Goal: Information Seeking & Learning: Understand process/instructions

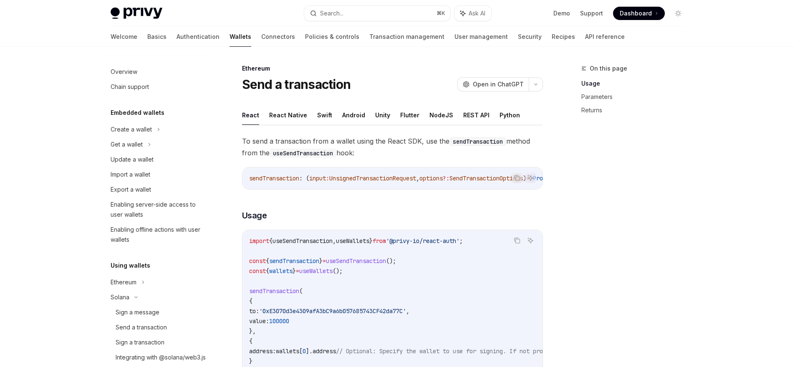
scroll to position [129, 0]
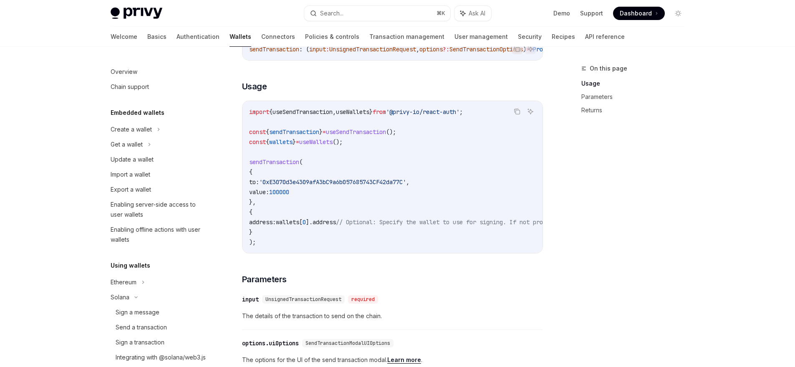
click at [373, 133] on span "useSendTransaction" at bounding box center [356, 132] width 60 height 8
click at [375, 135] on span "useSendTransaction" at bounding box center [356, 132] width 60 height 8
click at [375, 149] on code "import { useSendTransaction , useWallets } from '@privy-io/react-auth' ; const …" at bounding box center [467, 177] width 437 height 140
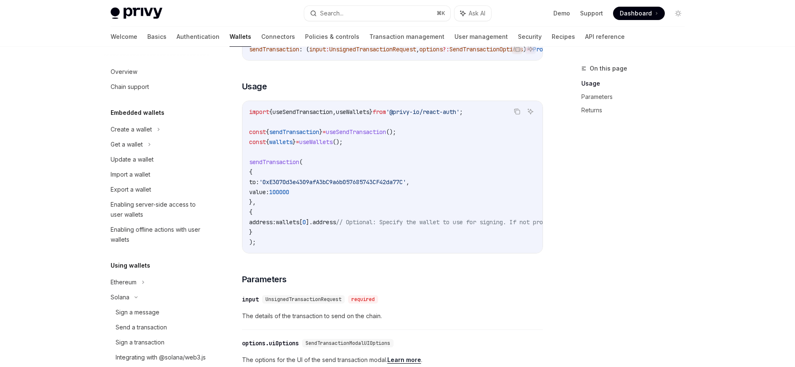
click at [374, 136] on span "useSendTransaction" at bounding box center [356, 132] width 60 height 8
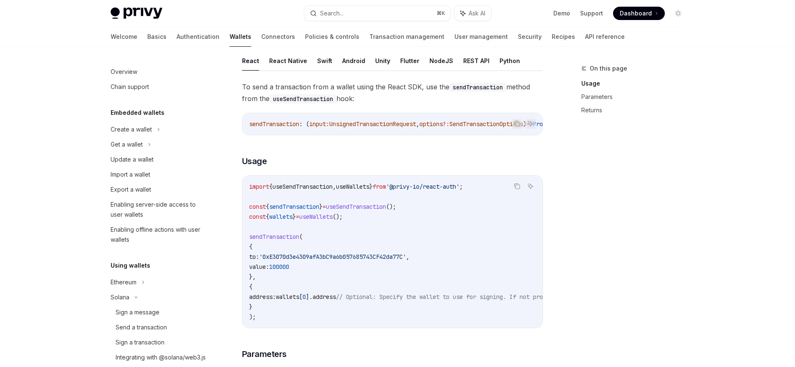
scroll to position [0, 0]
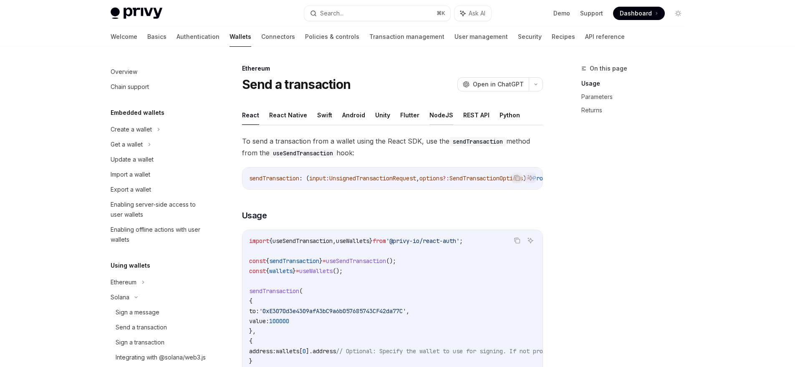
click at [434, 116] on button "NodeJS" at bounding box center [441, 115] width 24 height 20
type textarea "*"
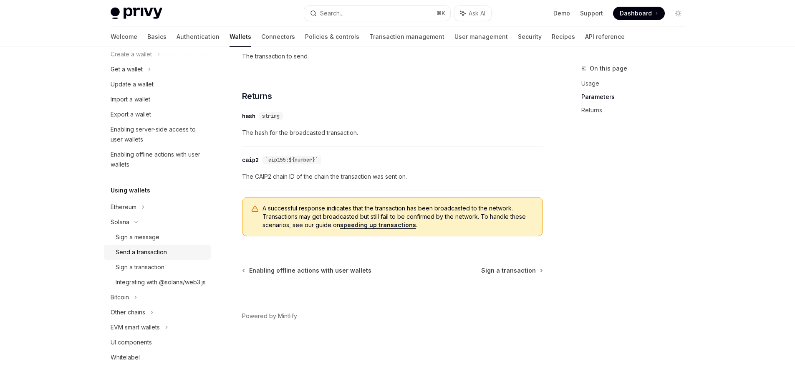
scroll to position [256, 0]
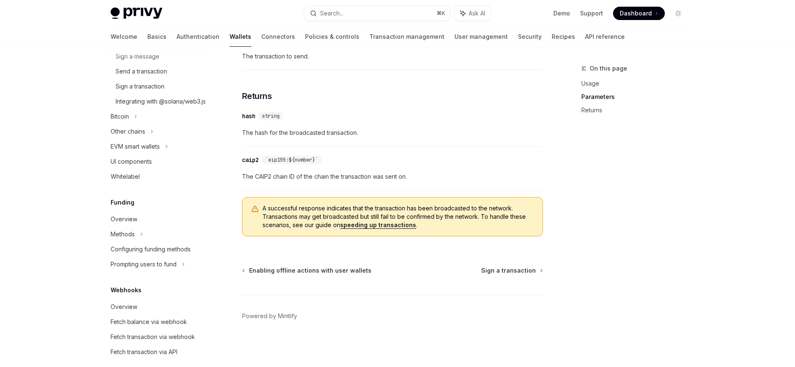
click at [229, 40] on link "Wallets" at bounding box center [240, 37] width 22 height 20
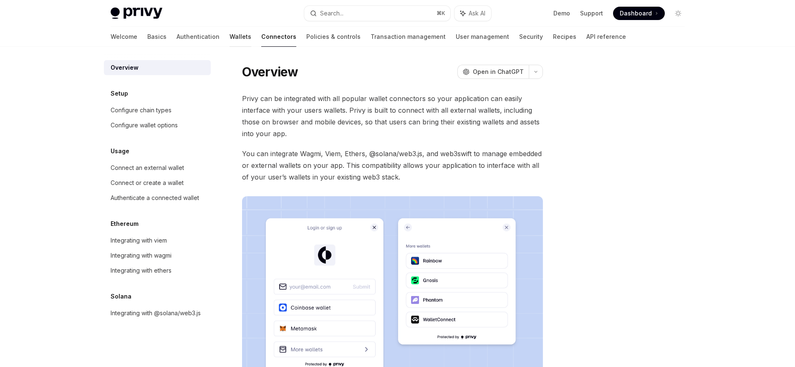
click at [229, 41] on link "Wallets" at bounding box center [240, 37] width 22 height 20
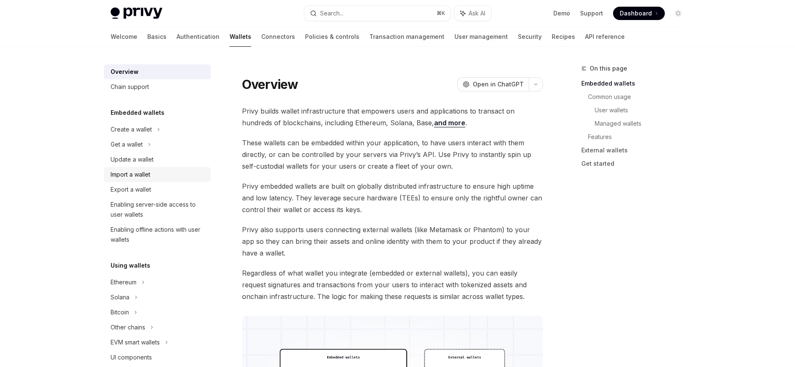
click at [141, 176] on div "Import a wallet" at bounding box center [131, 174] width 40 height 10
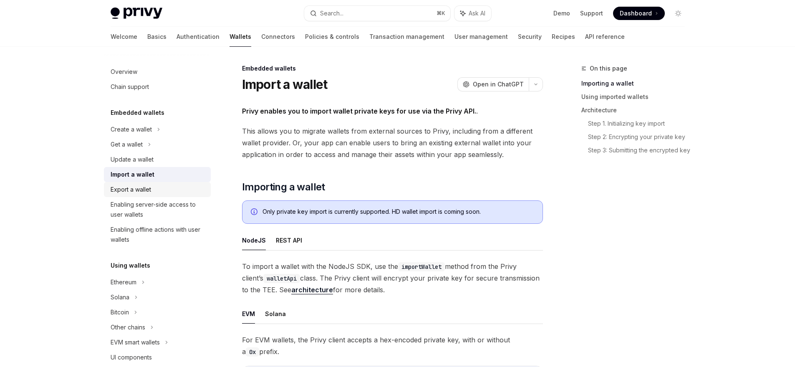
click at [141, 186] on div "Export a wallet" at bounding box center [131, 189] width 40 height 10
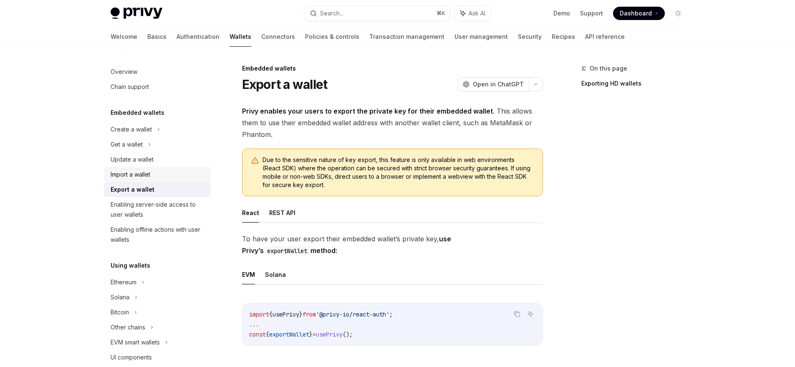
click at [140, 176] on div "Import a wallet" at bounding box center [131, 174] width 40 height 10
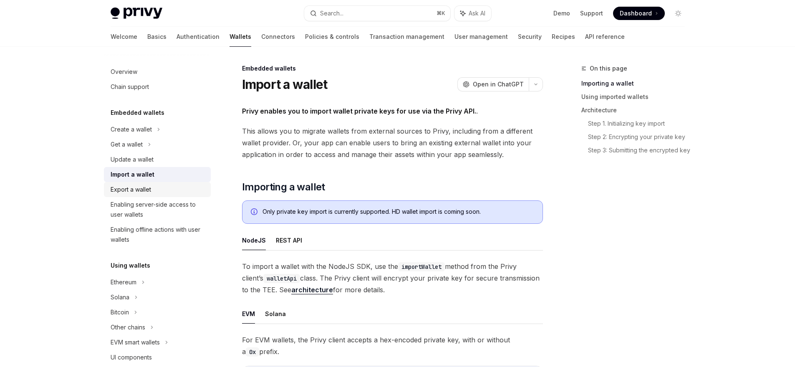
click at [140, 185] on div "Export a wallet" at bounding box center [131, 189] width 40 height 10
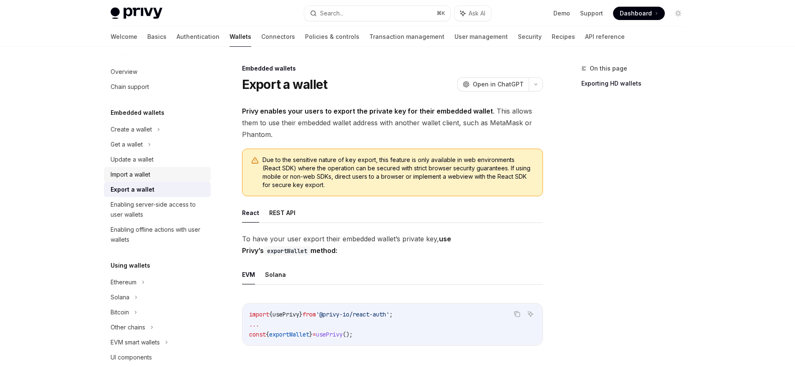
click at [141, 176] on div "Import a wallet" at bounding box center [131, 174] width 40 height 10
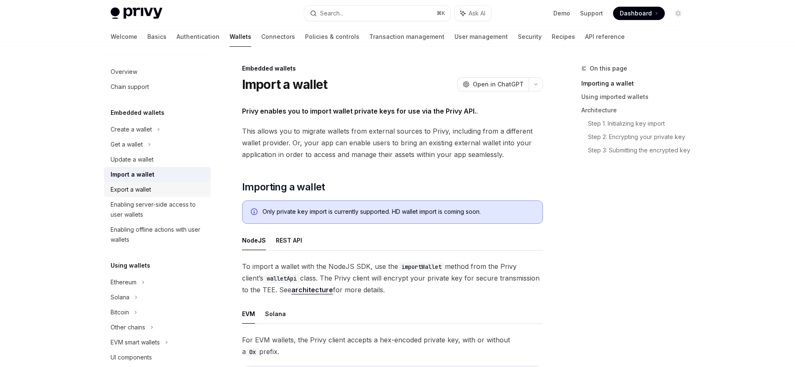
click at [146, 188] on div "Export a wallet" at bounding box center [131, 189] width 40 height 10
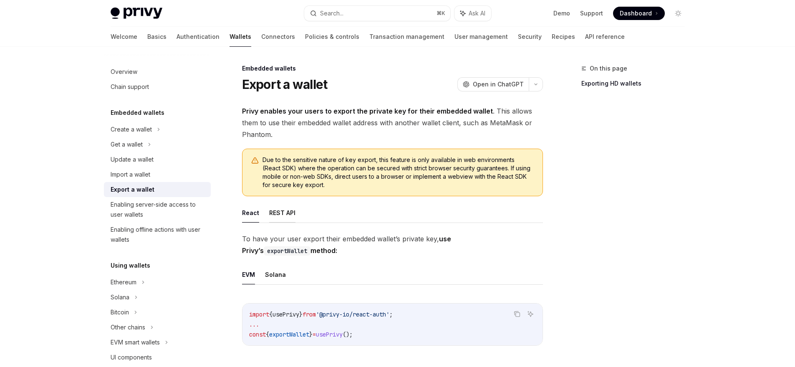
click at [277, 217] on button "REST API" at bounding box center [282, 213] width 26 height 20
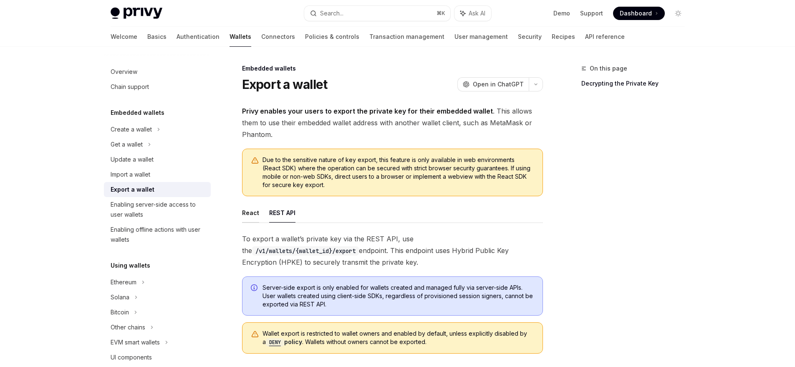
click at [252, 215] on button "React" at bounding box center [250, 213] width 17 height 20
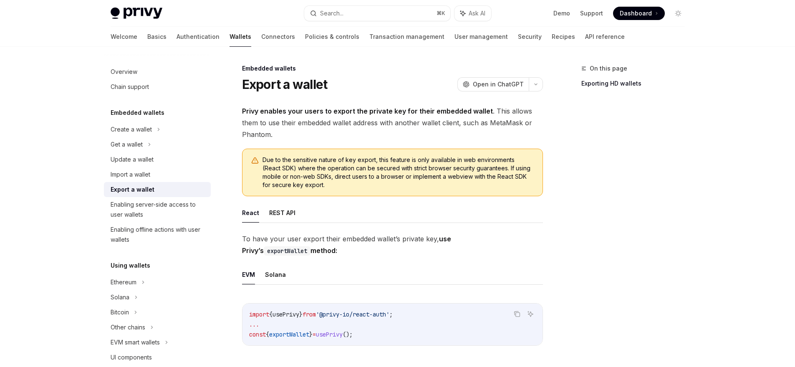
click at [383, 110] on strong "Privy enables your users to export the private key for their embedded wallet" at bounding box center [367, 111] width 251 height 8
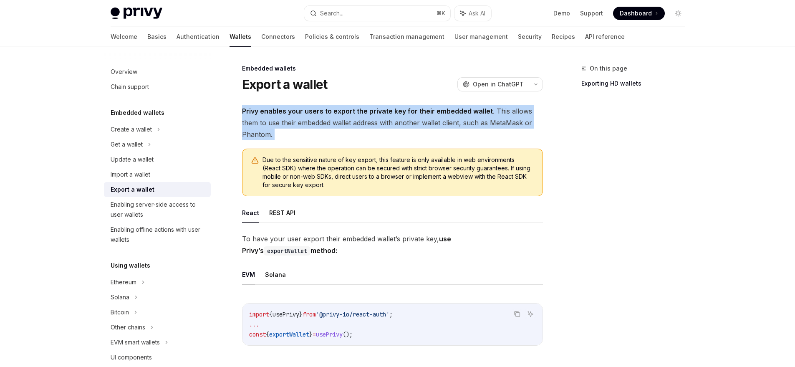
click at [383, 110] on strong "Privy enables your users to export the private key for their embedded wallet" at bounding box center [367, 111] width 251 height 8
click at [378, 95] on div at bounding box center [378, 95] width 0 height 0
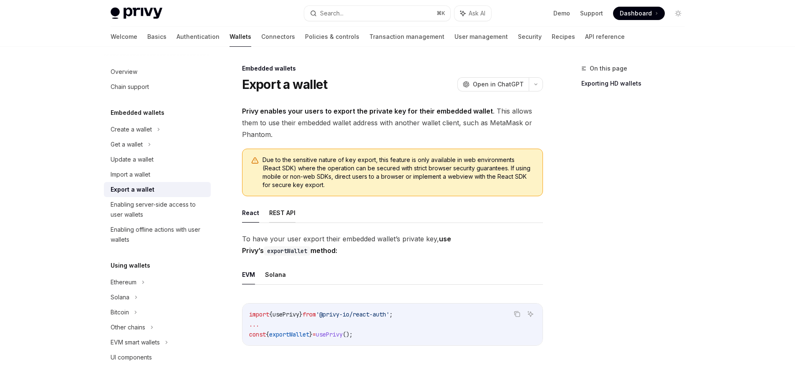
click at [289, 211] on button "REST API" at bounding box center [282, 213] width 26 height 20
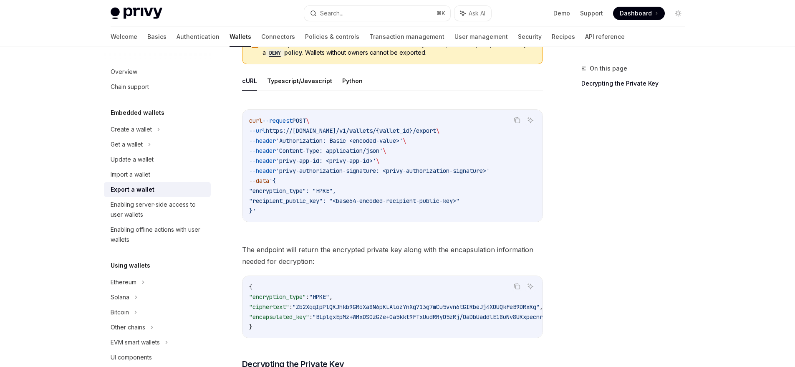
scroll to position [466, 0]
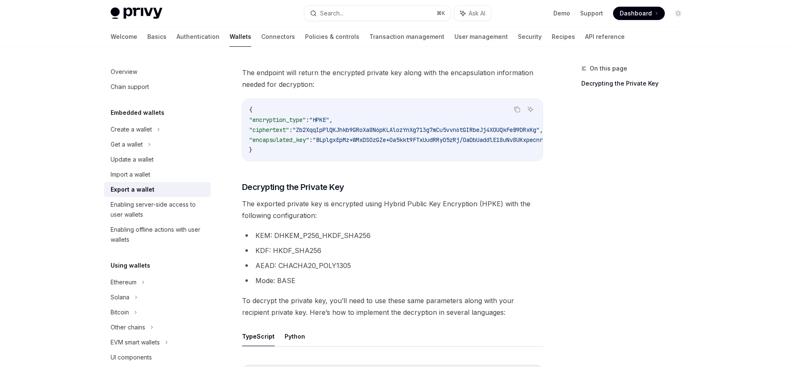
type textarea "*"
